Goal: Find contact information: Find contact information

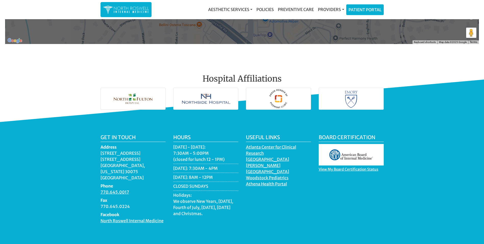
scroll to position [729, 0]
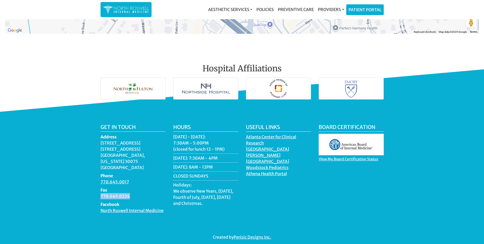
drag, startPoint x: 126, startPoint y: 188, endPoint x: 97, endPoint y: 189, distance: 28.4
click at [97, 189] on div "Get in touch Address [STREET_ADDRESS][US_STATE] Phone 770.645.0017 Fax 770.645.…" at bounding box center [133, 170] width 73 height 93
copy dd "770.645.0224"
click at [149, 178] on dd "770.645.0017" at bounding box center [133, 181] width 65 height 6
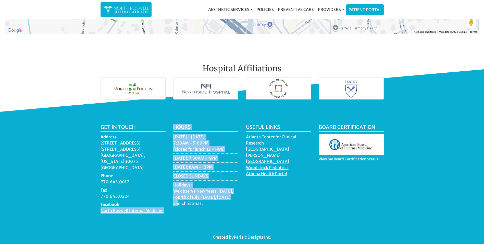
drag, startPoint x: 97, startPoint y: 201, endPoint x: 173, endPoint y: 206, distance: 76.2
click at [173, 206] on div "Get in touch Address [STREET_ADDRESS][US_STATE] Phone 770.645.0017 Fax 770.645.…" at bounding box center [242, 177] width 291 height 106
click at [173, 206] on div "Hours [DATE] - [DATE]: 7:30AM - 5:00PM (closed for lunch 12 - 1PM) [DATE]: 7:30…" at bounding box center [206, 170] width 73 height 93
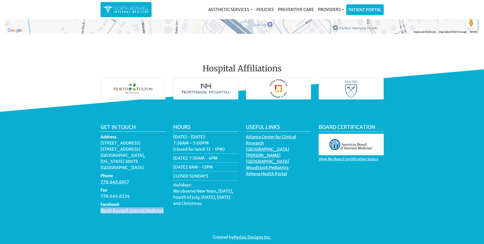
drag, startPoint x: 165, startPoint y: 201, endPoint x: 94, endPoint y: 204, distance: 71.8
click at [94, 204] on div "Get in touch Address [STREET_ADDRESS][US_STATE] Phone 770.645.0017 Fax 770.645.…" at bounding box center [242, 182] width 484 height 140
copy link "North Roswell Internal Medicine"
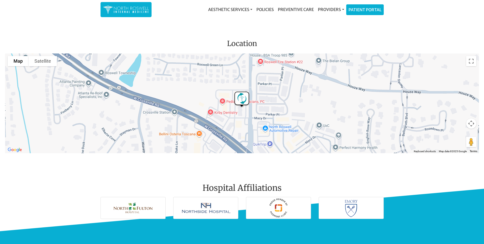
scroll to position [602, 0]
